Goal: Transaction & Acquisition: Purchase product/service

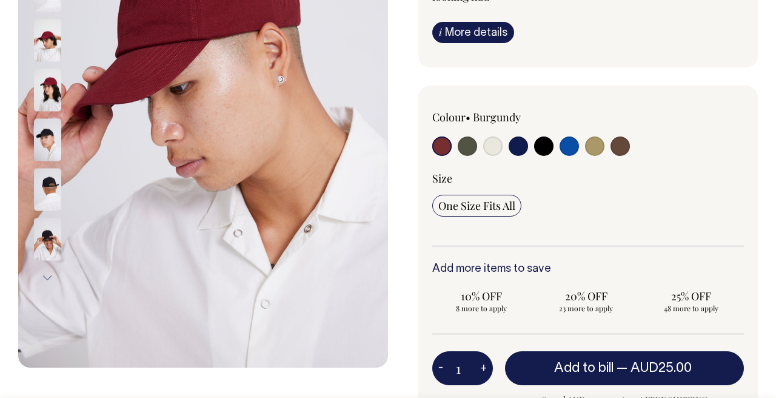
scroll to position [268, 0]
click at [618, 136] on input "radio" at bounding box center [619, 145] width 19 height 19
radio input "true"
select select "Espresso"
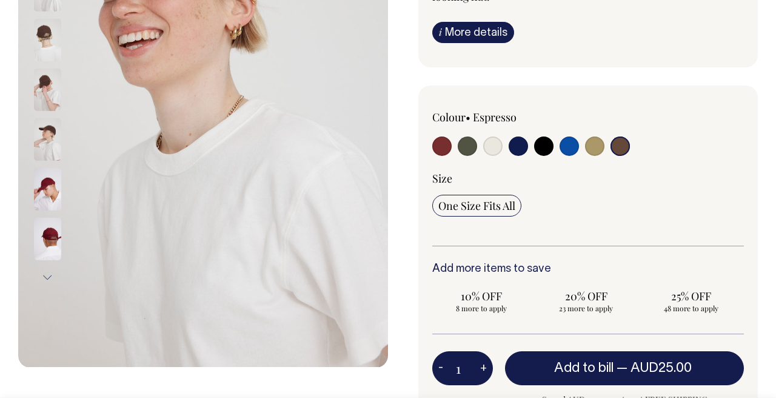
click at [621, 142] on input "radio" at bounding box center [619, 145] width 19 height 19
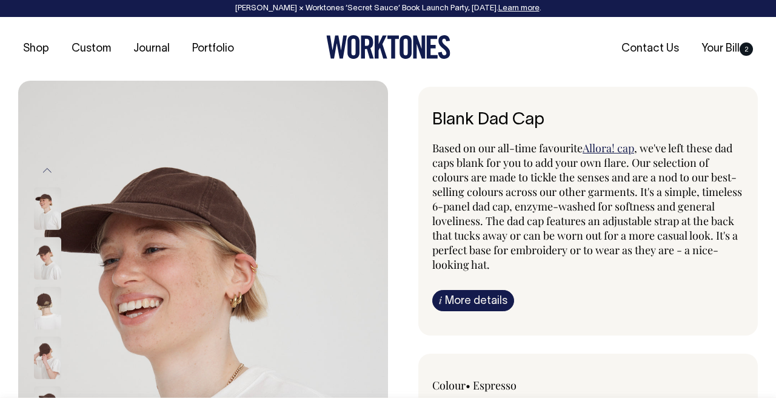
click at [36, 261] on img at bounding box center [47, 258] width 27 height 42
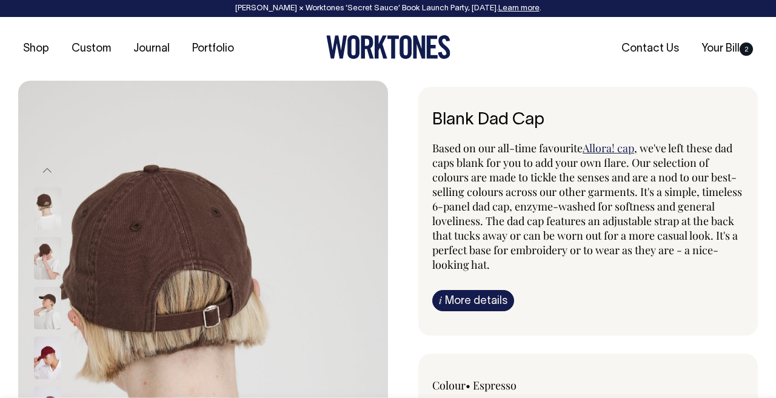
click at [43, 257] on img at bounding box center [47, 258] width 27 height 42
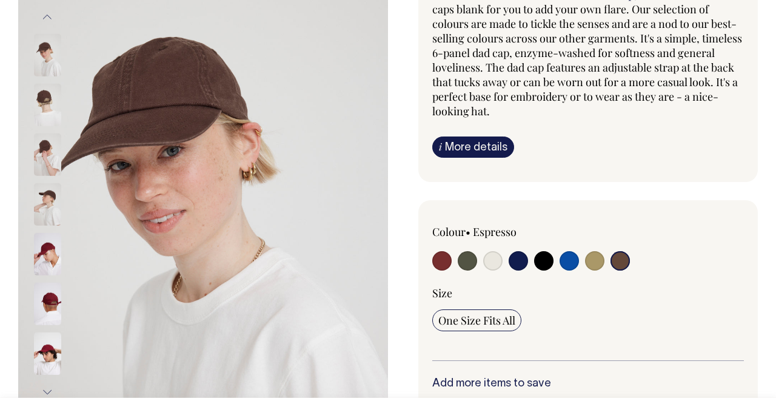
scroll to position [153, 0]
click at [47, 105] on img at bounding box center [47, 105] width 27 height 42
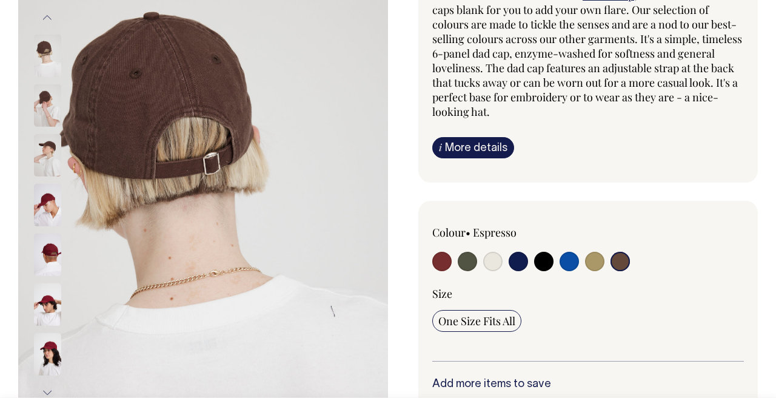
click at [50, 53] on img at bounding box center [47, 56] width 27 height 42
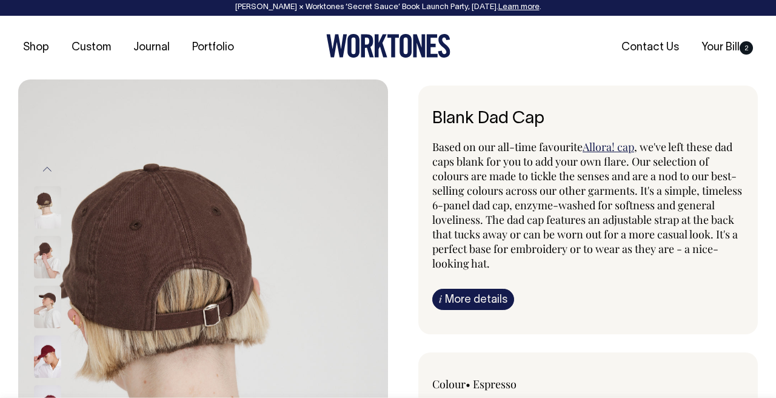
scroll to position [1, 0]
click at [44, 207] on img at bounding box center [47, 207] width 27 height 42
click at [65, 184] on div at bounding box center [63, 207] width 61 height 50
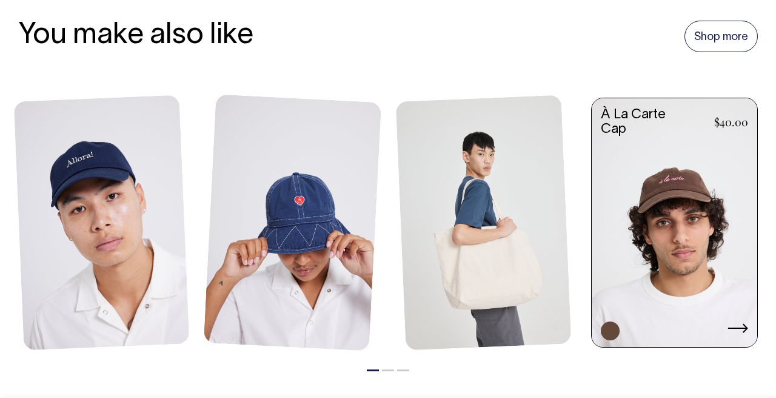
scroll to position [1418, 0]
click at [680, 167] on link at bounding box center [674, 223] width 165 height 251
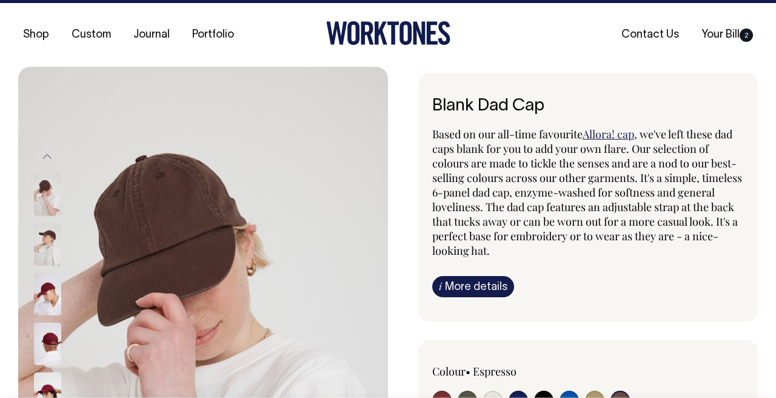
scroll to position [13, 0]
